Goal: Task Accomplishment & Management: Use online tool/utility

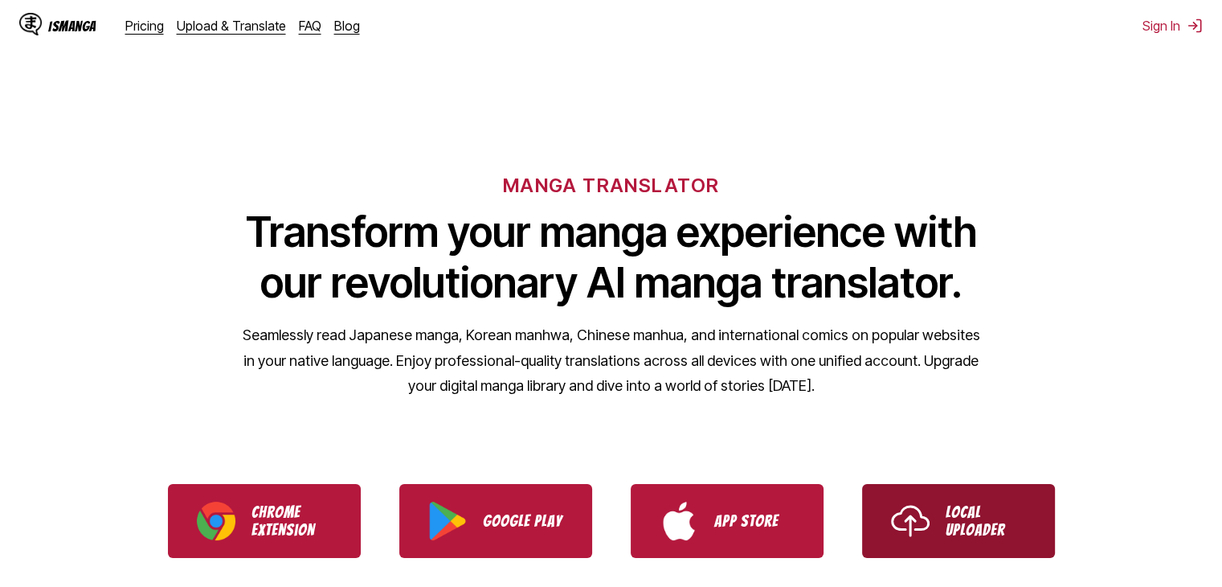
click at [931, 531] on link "Local Uploader" at bounding box center [958, 521] width 193 height 74
click at [956, 511] on p "Local Uploader" at bounding box center [986, 520] width 80 height 35
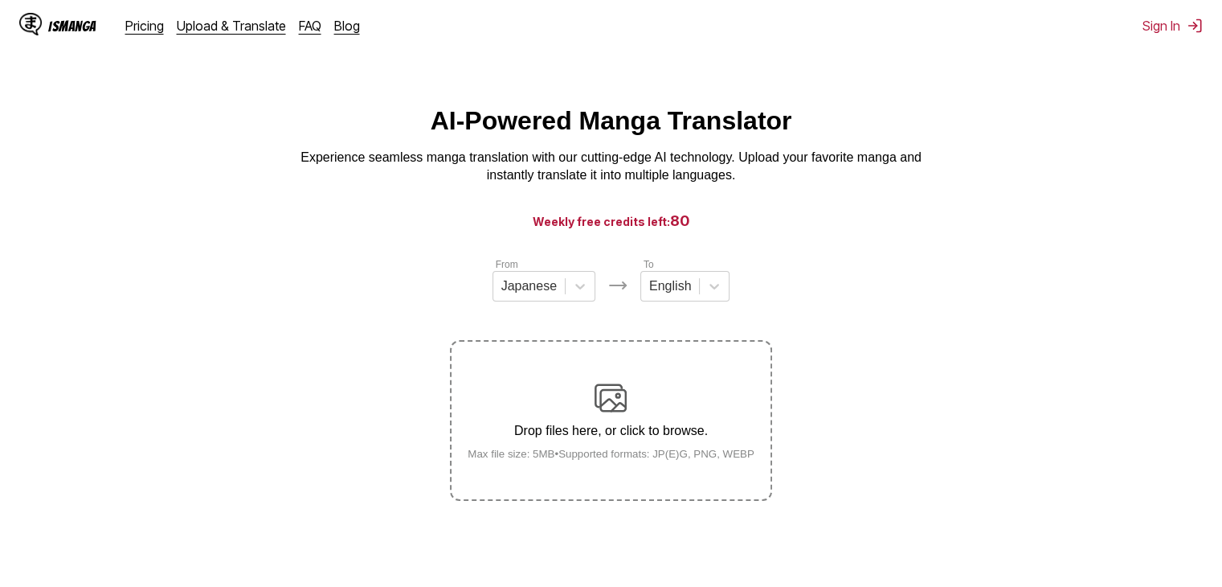
click at [685, 391] on div "Drop files here, or click to browse. Max file size: 5MB • Supported formats: JP…" at bounding box center [611, 421] width 313 height 78
click at [0, 0] on input "Drop files here, or click to browse. Max file size: 5MB • Supported formats: JP…" at bounding box center [0, 0] width 0 height 0
click at [677, 387] on div "Drop files here, or click to browse. Max file size: 5MB • Supported formats: JP…" at bounding box center [611, 421] width 313 height 78
click at [0, 0] on input "Drop files here, or click to browse. Max file size: 5MB • Supported formats: JP…" at bounding box center [0, 0] width 0 height 0
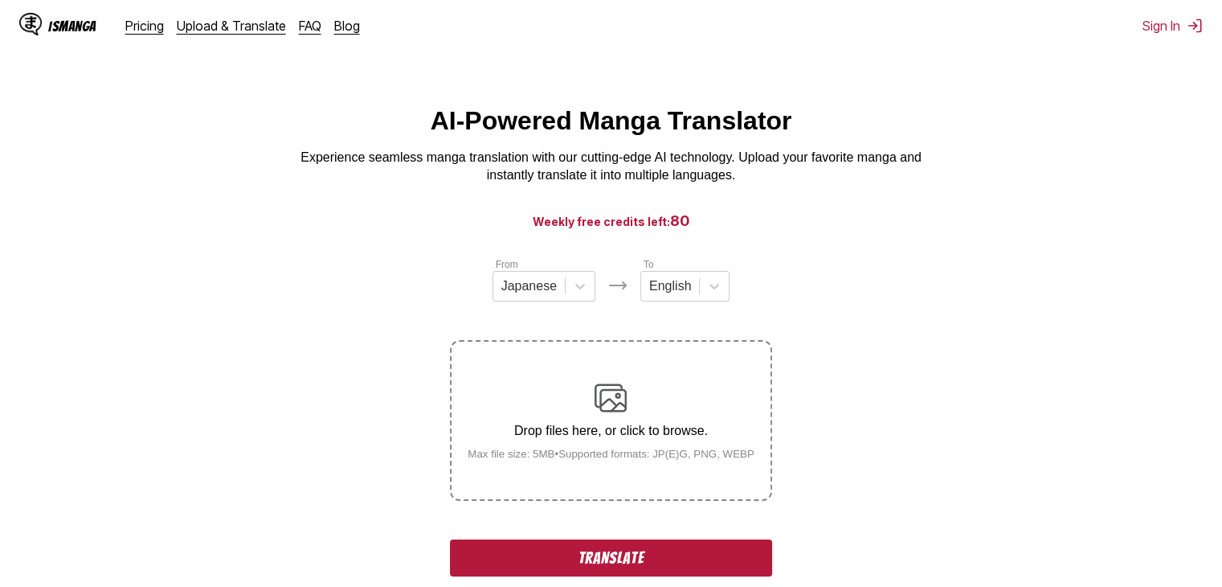
scroll to position [309, 0]
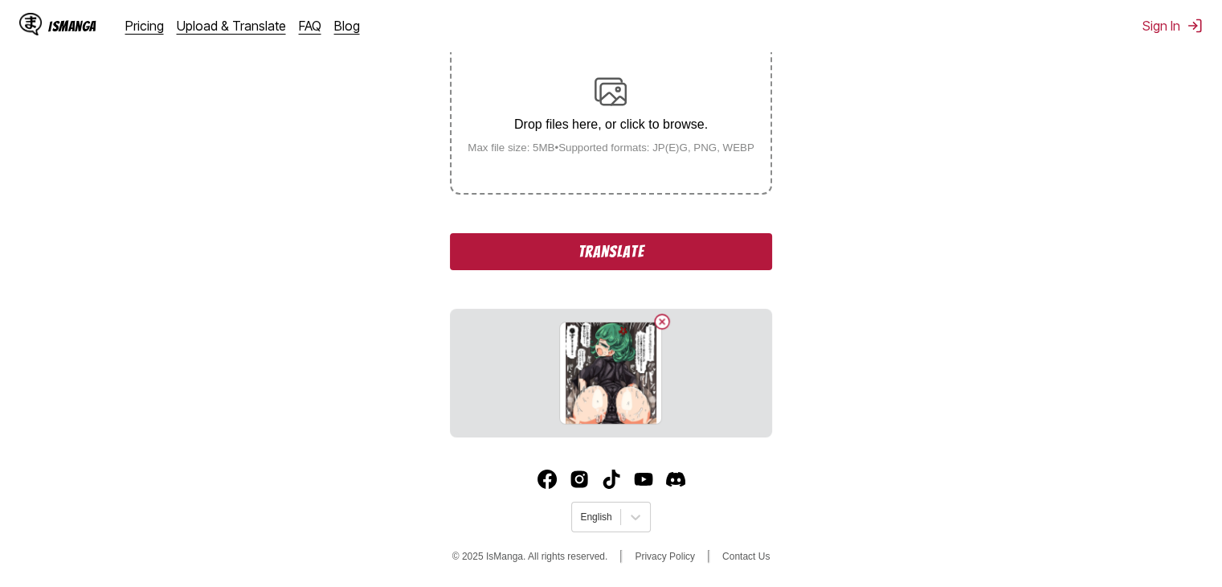
click at [694, 231] on div "From Japanese To English Drop files here, or click to browse. Max file size: 5M…" at bounding box center [610, 193] width 321 height 487
click at [688, 250] on button "Translate" at bounding box center [610, 251] width 321 height 37
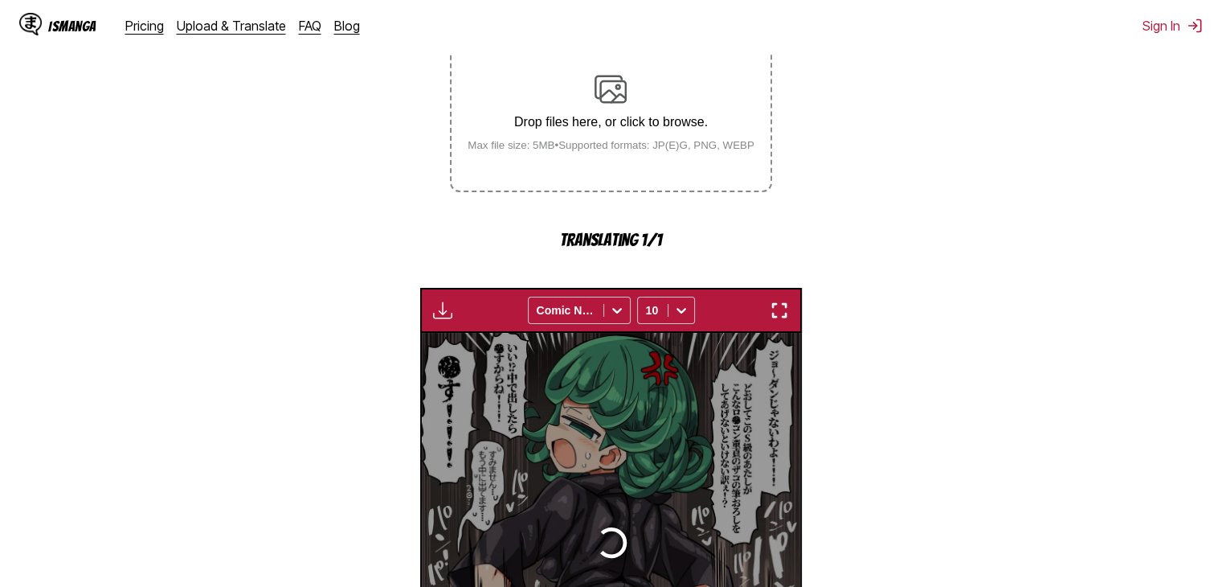
scroll to position [480, 0]
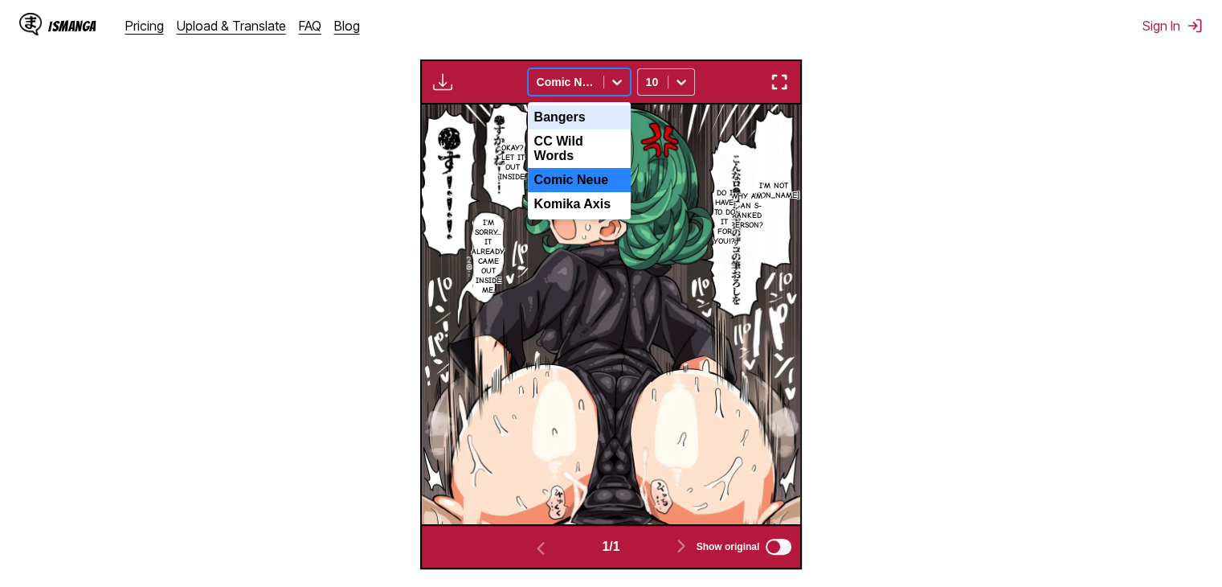
click at [593, 86] on div at bounding box center [566, 82] width 59 height 16
click at [596, 152] on div "CC Wild Words" at bounding box center [579, 148] width 103 height 39
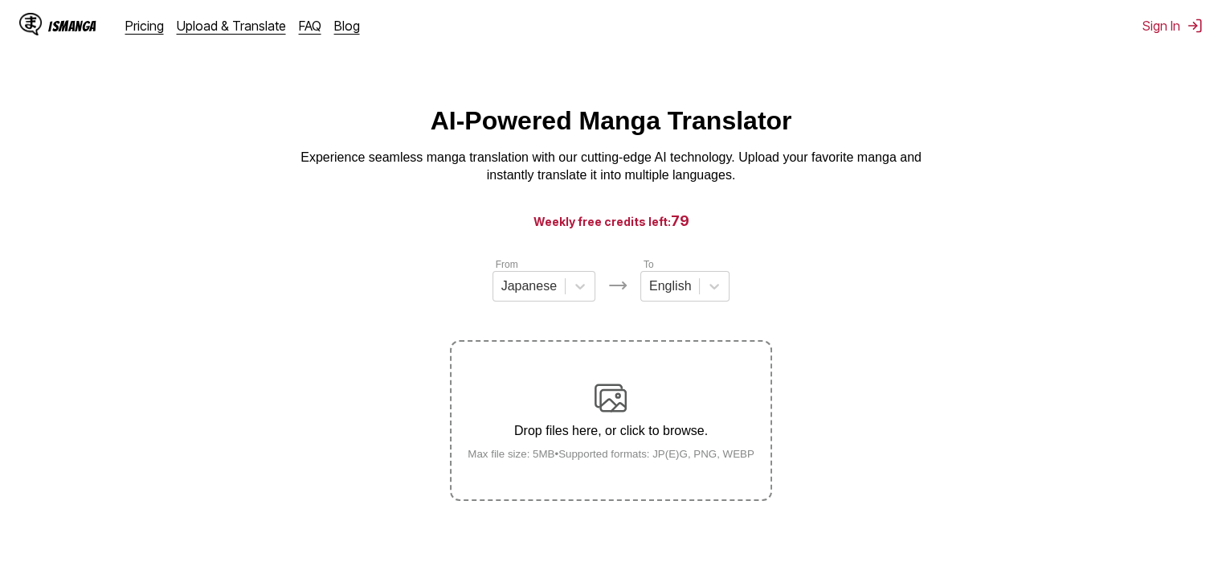
click at [746, 396] on div "Drop files here, or click to browse. Max file size: 5MB • Supported formats: JP…" at bounding box center [611, 421] width 313 height 78
click at [0, 0] on input "Drop files here, or click to browse. Max file size: 5MB • Supported formats: JP…" at bounding box center [0, 0] width 0 height 0
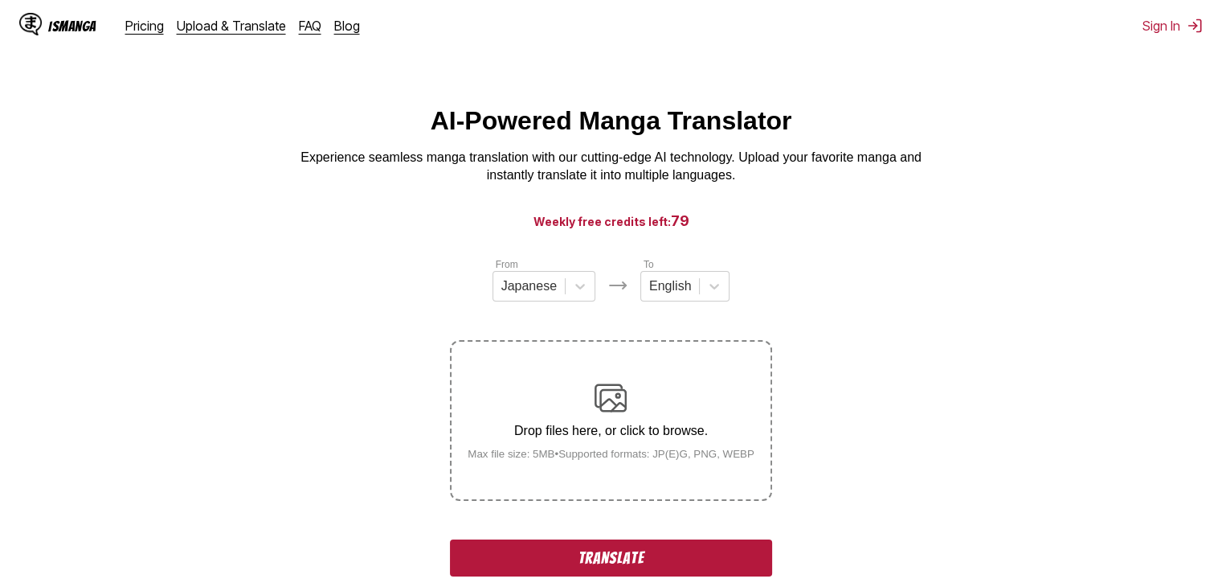
click at [667, 567] on button "Translate" at bounding box center [610, 557] width 321 height 37
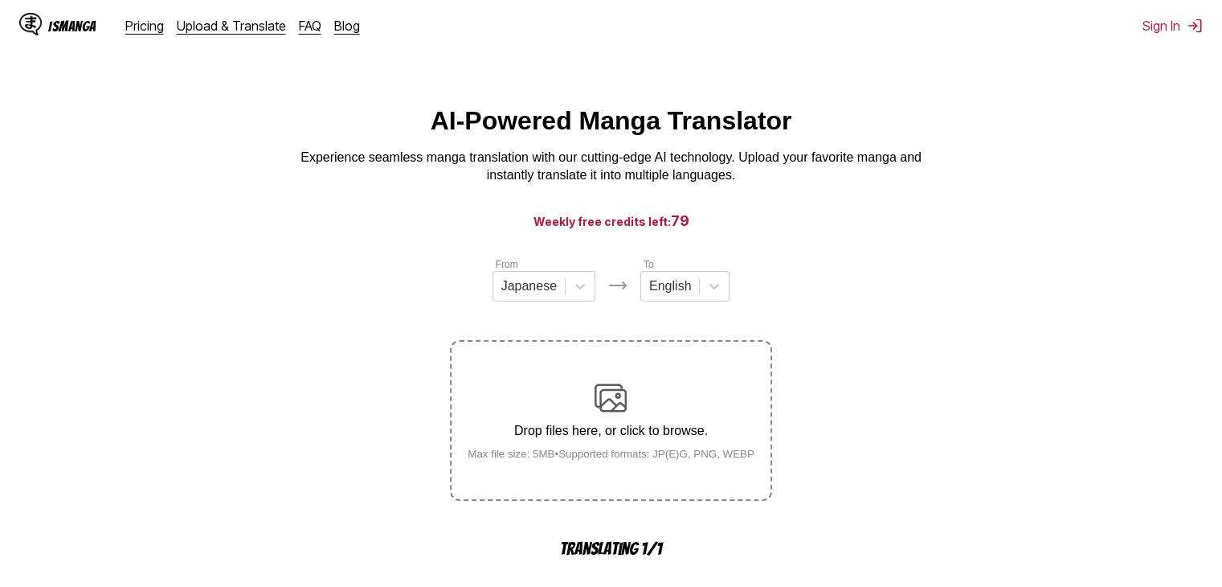
scroll to position [480, 0]
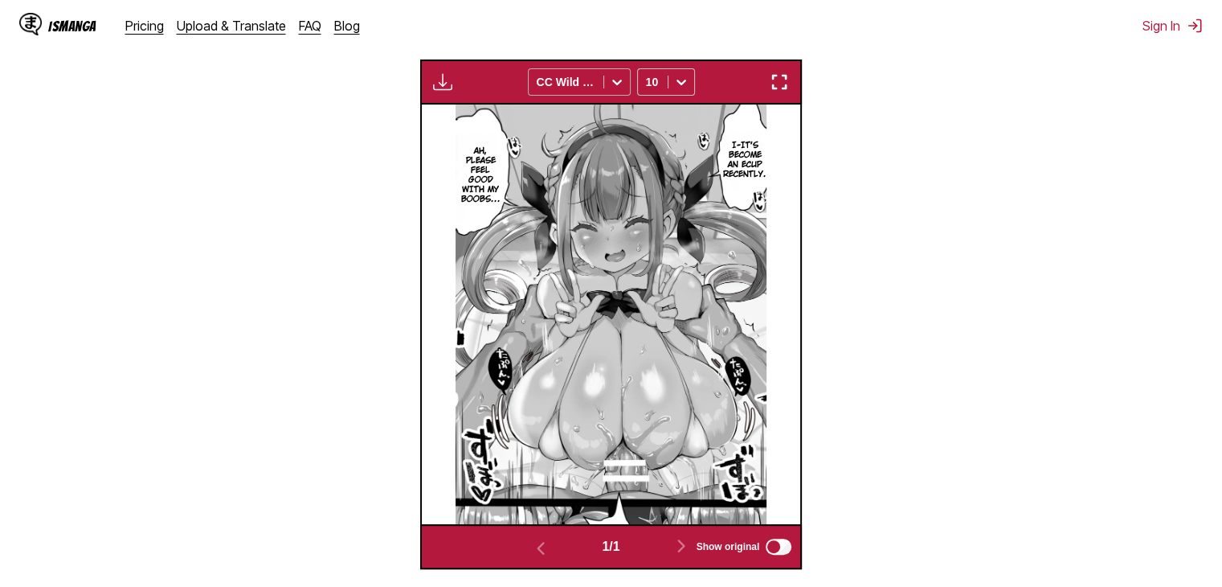
click at [611, 87] on icon at bounding box center [617, 82] width 16 height 16
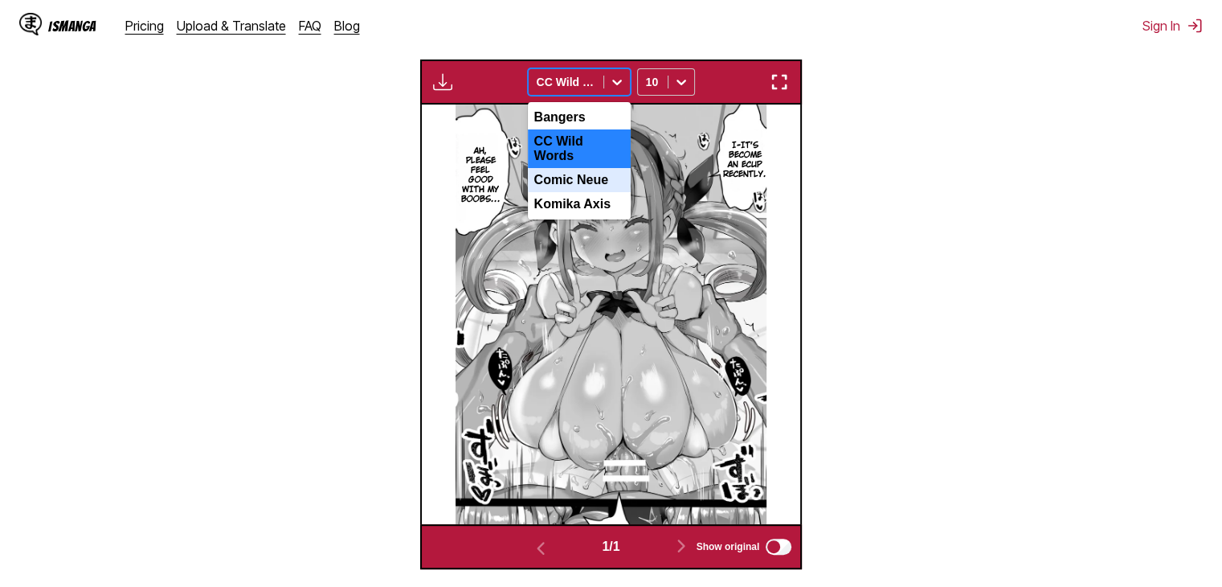
click at [606, 172] on div "Comic Neue" at bounding box center [579, 180] width 103 height 24
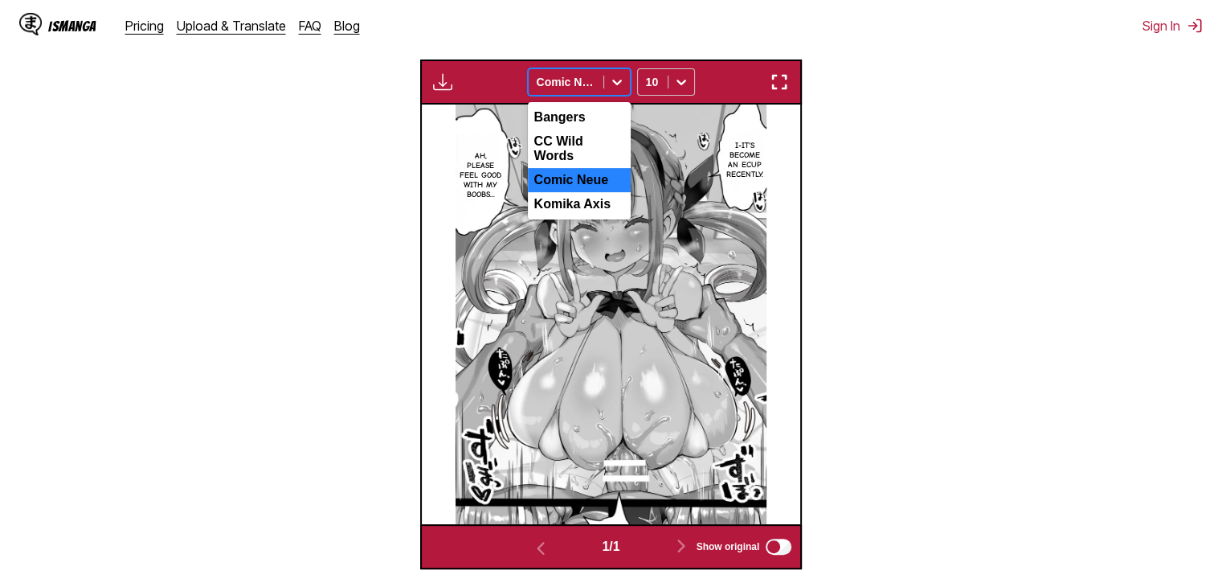
click at [591, 87] on div at bounding box center [566, 82] width 59 height 16
click at [588, 203] on div "Komika Axis" at bounding box center [579, 204] width 103 height 24
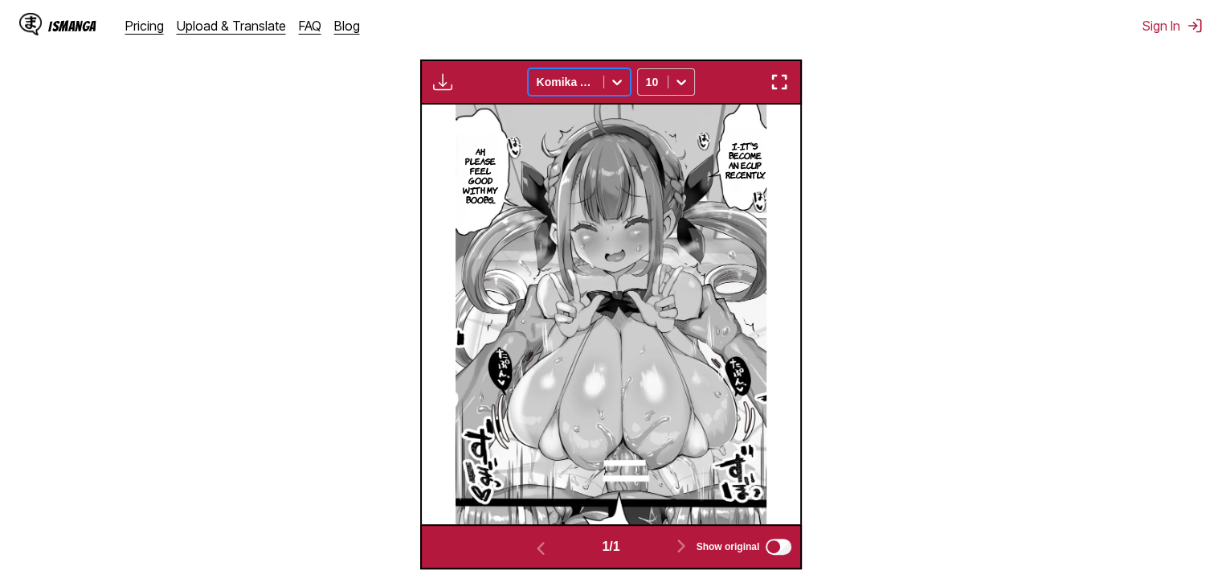
click at [585, 96] on div "Komika Axis" at bounding box center [579, 81] width 103 height 27
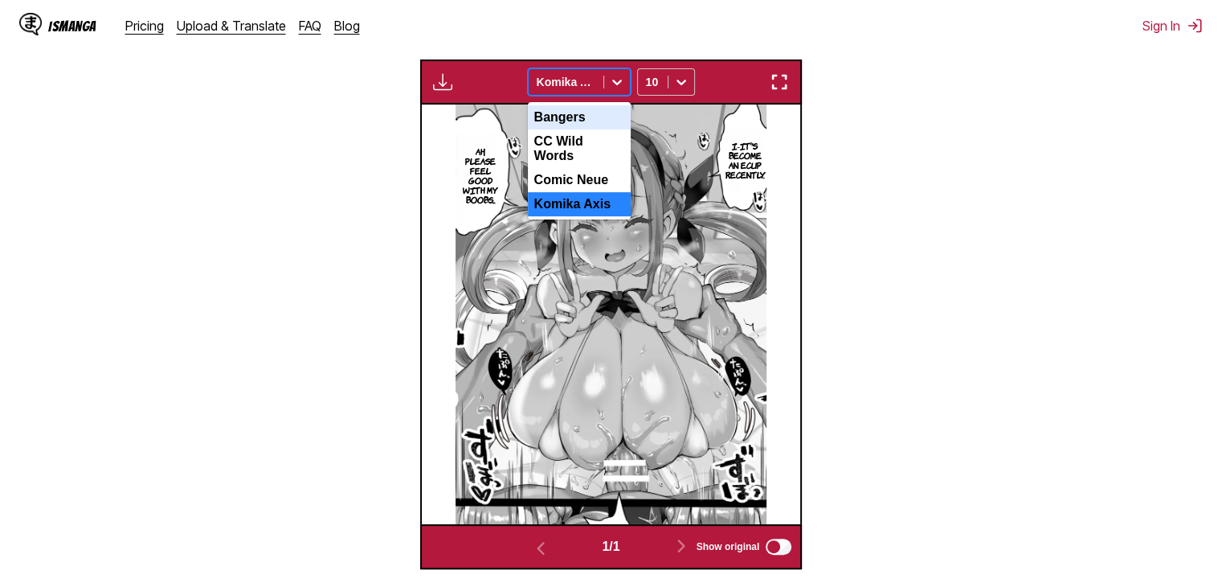
click at [585, 125] on div "Bangers" at bounding box center [579, 117] width 103 height 24
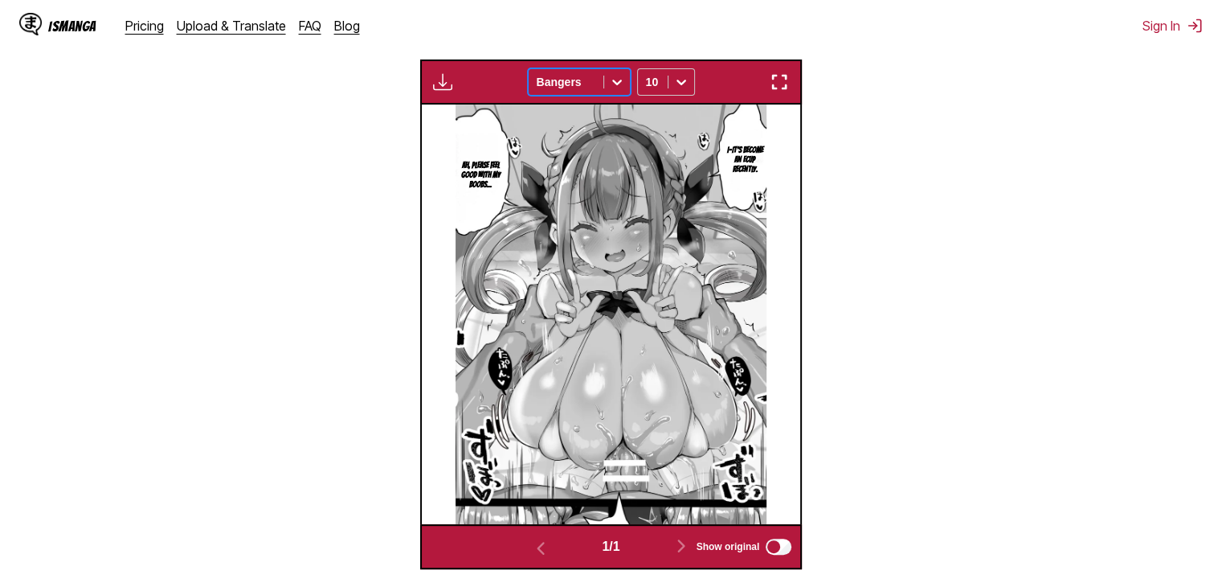
click at [586, 89] on div at bounding box center [566, 82] width 59 height 16
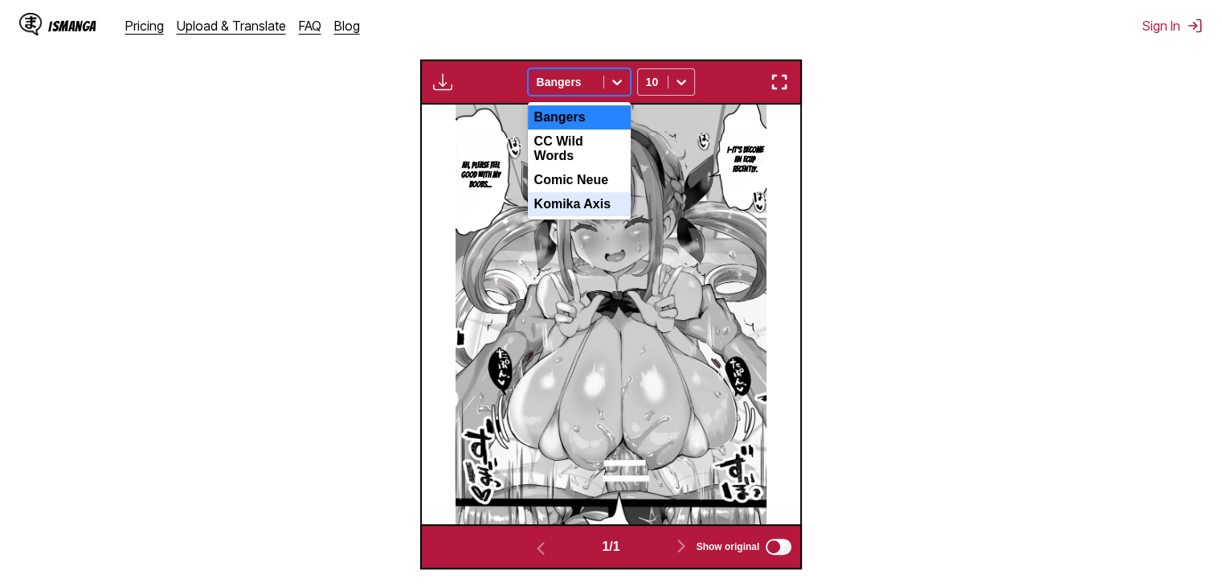
click at [587, 210] on div "Komika Axis" at bounding box center [579, 204] width 103 height 24
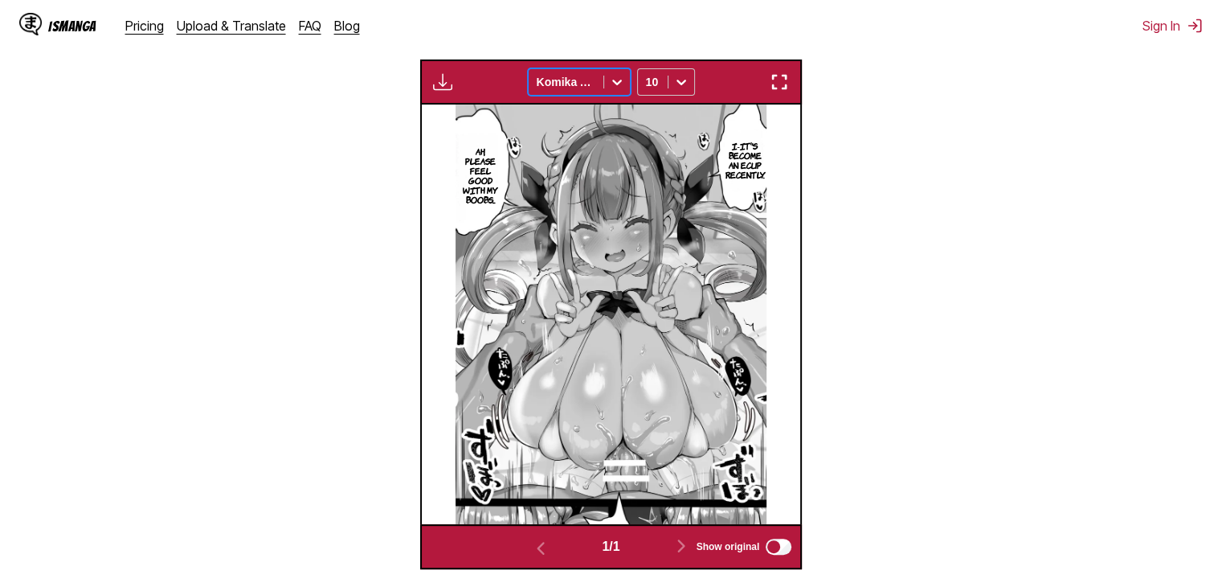
click at [441, 80] on img "button" at bounding box center [442, 81] width 19 height 19
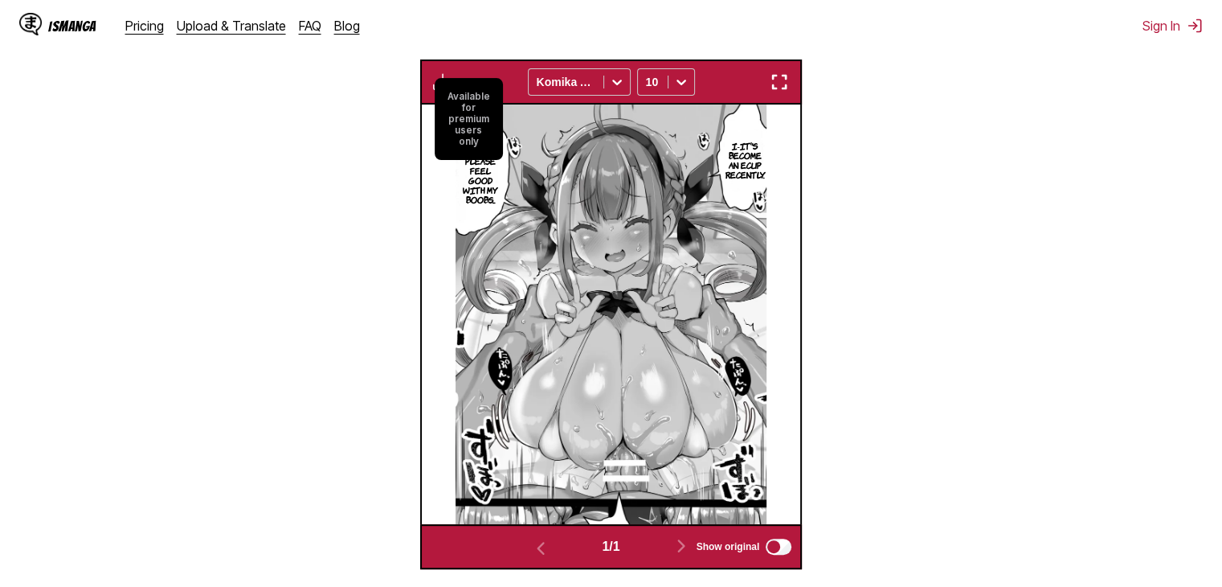
click at [494, 61] on div "Available for premium users only Komika Axis 10" at bounding box center [611, 81] width 383 height 45
click at [444, 81] on img "button" at bounding box center [442, 81] width 19 height 19
click at [492, 47] on div "IsManga Pricing Upload & Translate FAQ Blog Sign In Pricing Upload & Translate …" at bounding box center [611, 25] width 1222 height 51
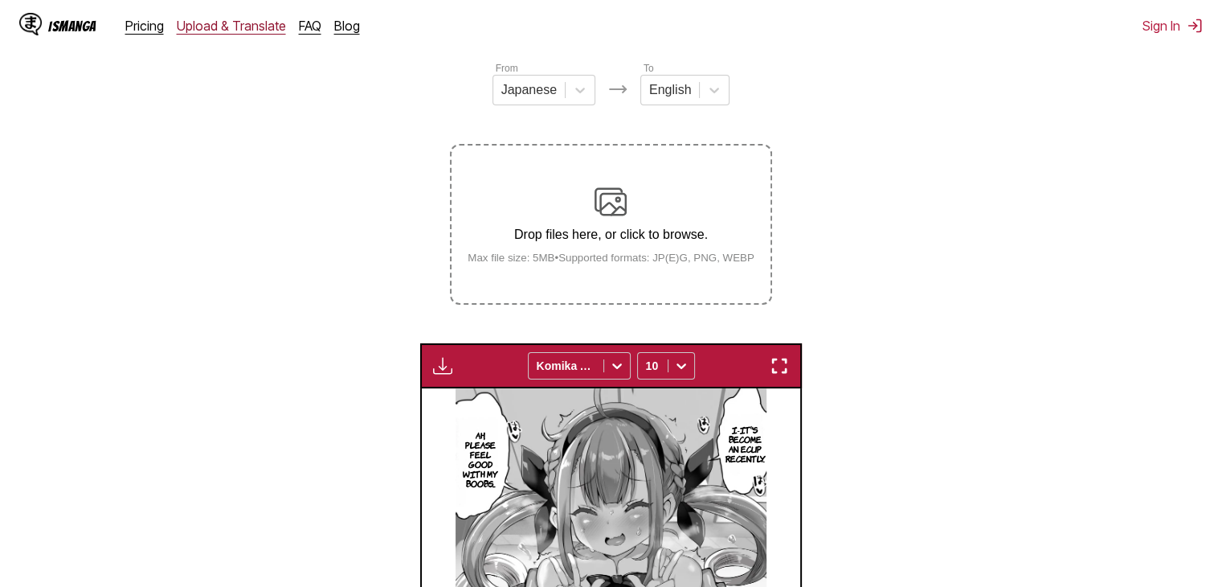
scroll to position [191, 0]
